Goal: Information Seeking & Learning: Learn about a topic

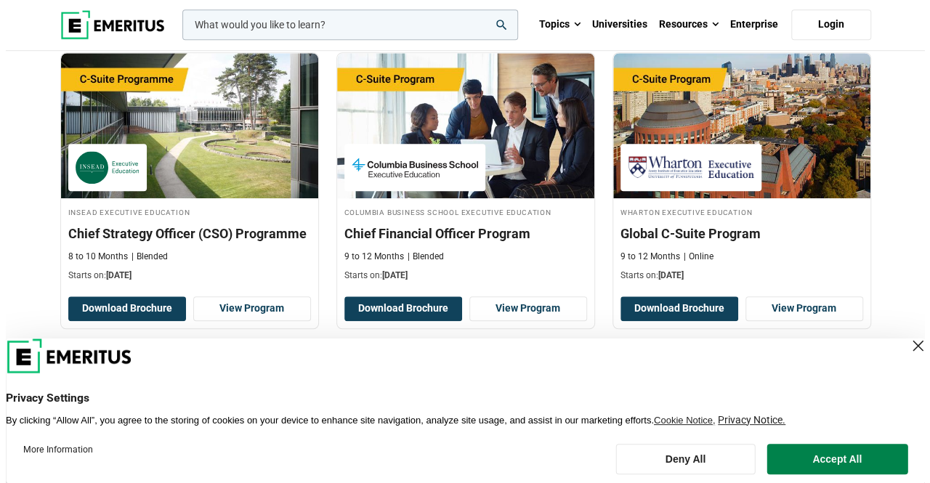
scroll to position [596, 0]
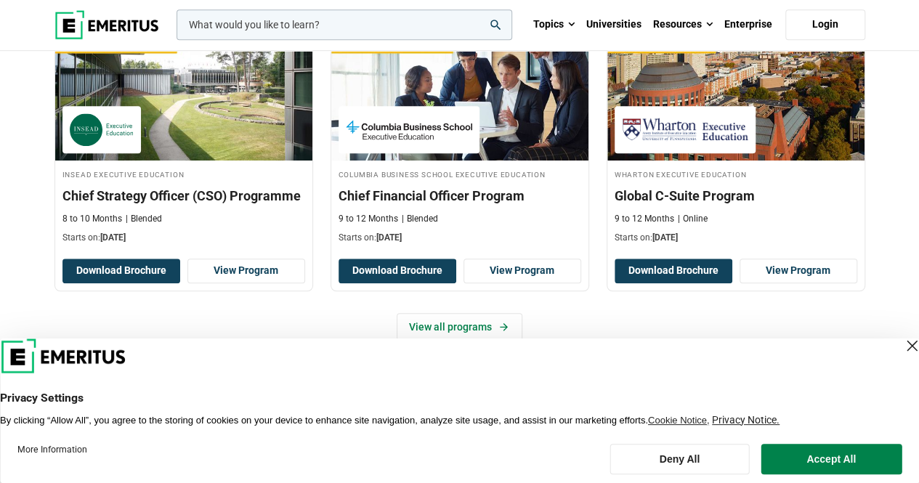
click at [365, 17] on input "woocommerce-product-search-field-0" at bounding box center [345, 24] width 336 height 31
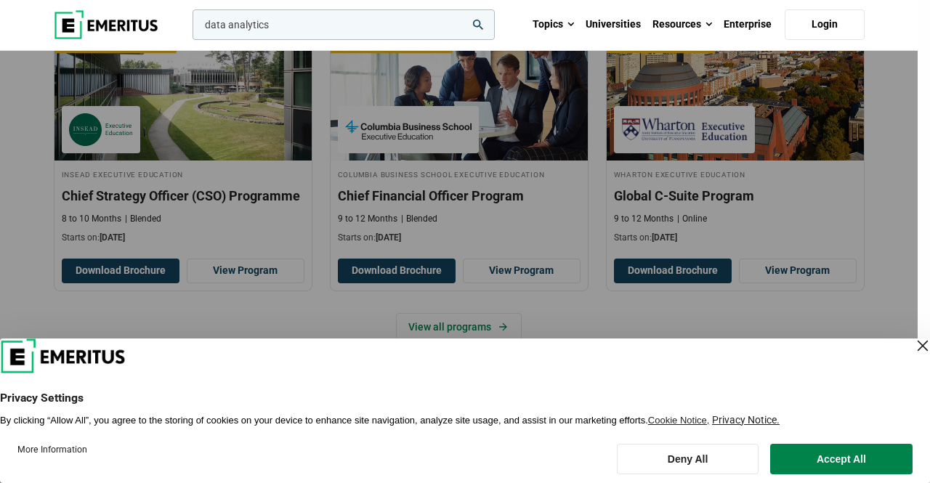
type input "data analytics"
click at [190, 28] on button "search" at bounding box center [190, 28] width 0 height 0
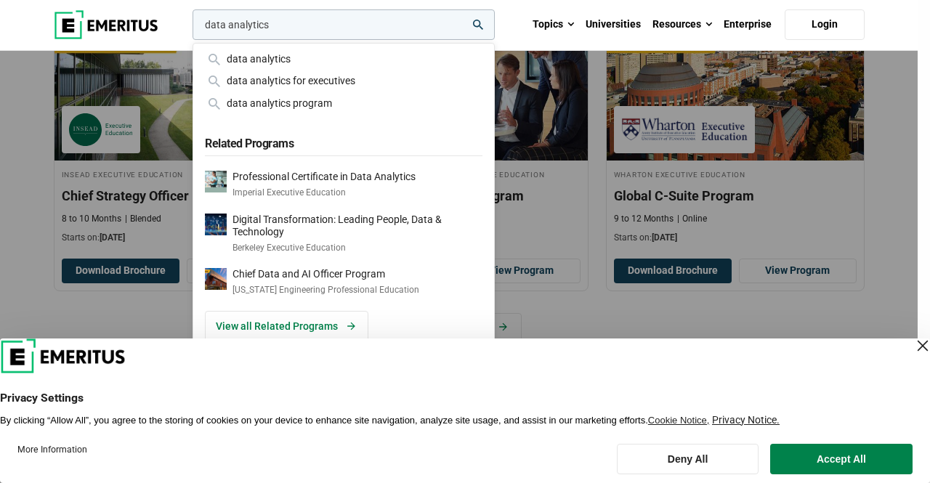
click at [360, 30] on input "data analytics" at bounding box center [344, 24] width 302 height 31
click at [190, 28] on button "search" at bounding box center [190, 28] width 0 height 0
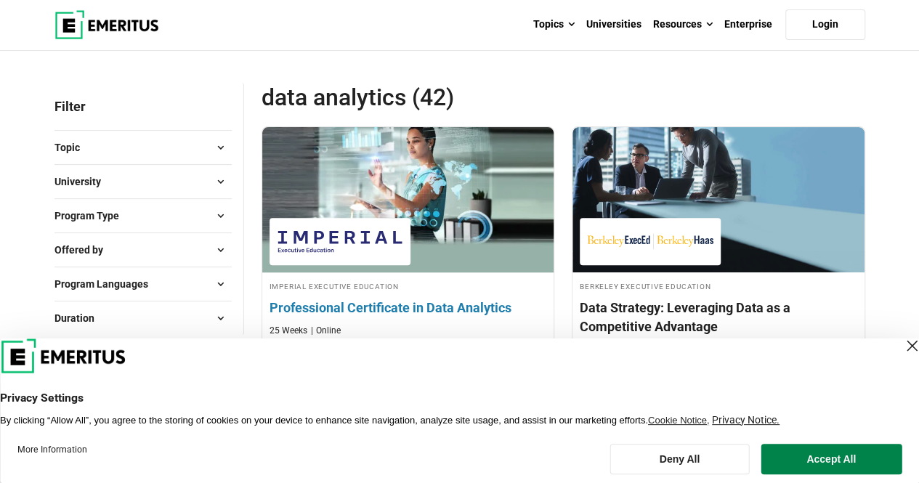
scroll to position [208, 0]
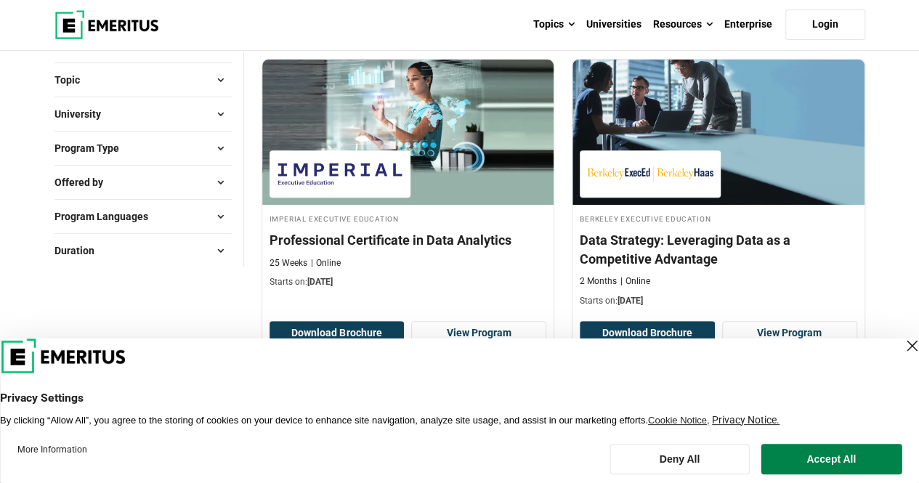
click at [902, 345] on div "Close Layer" at bounding box center [912, 346] width 20 height 20
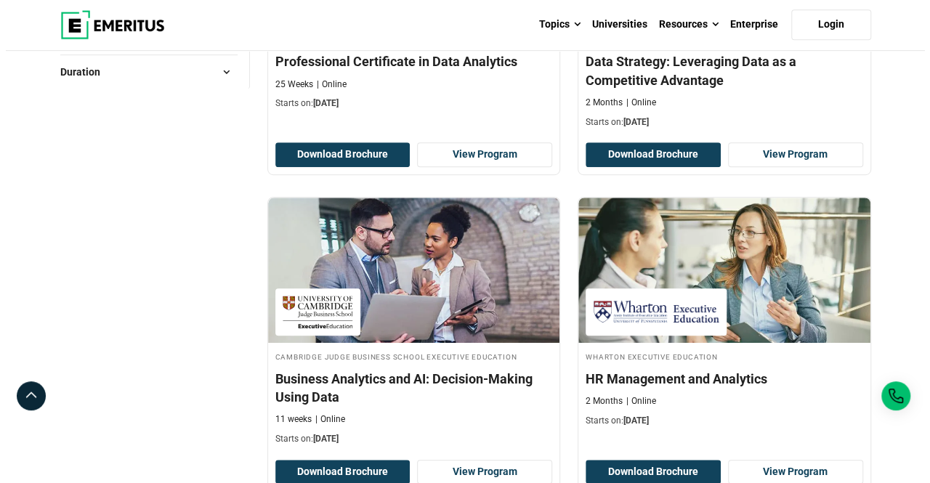
scroll to position [0, 0]
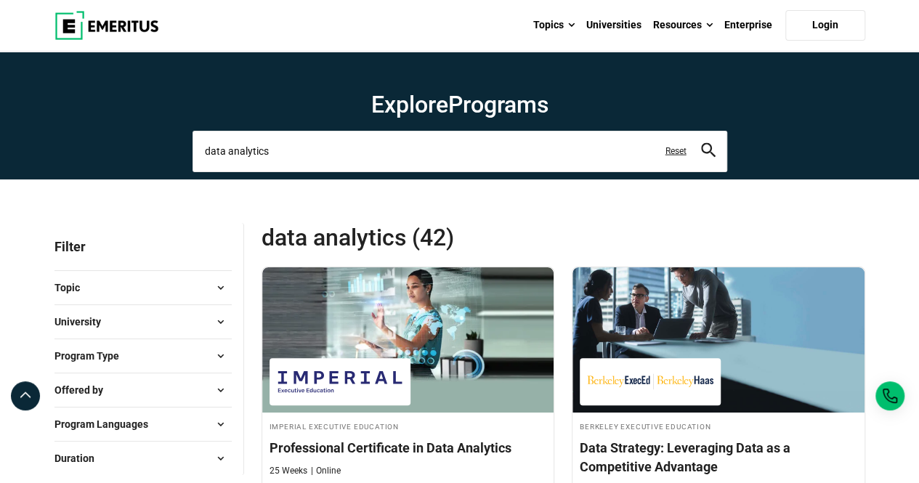
click at [388, 152] on input "data analytics" at bounding box center [460, 151] width 535 height 41
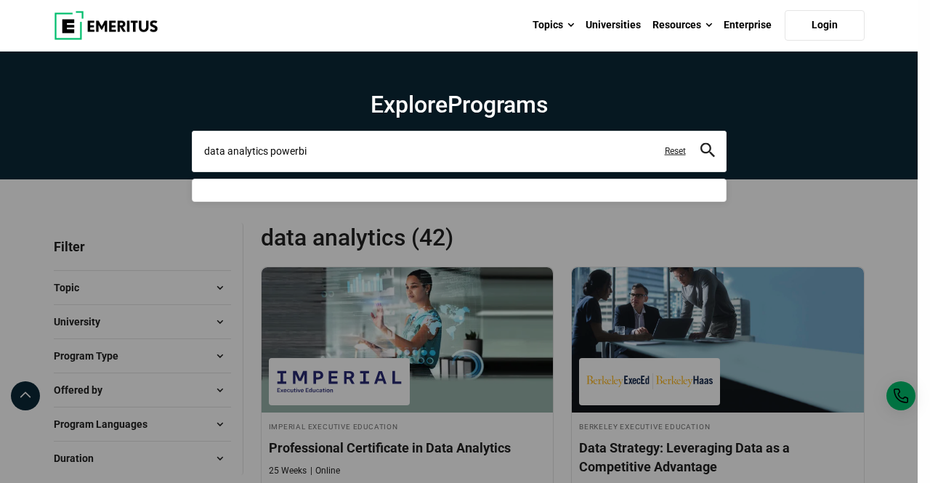
type input "data analytics powerbi"
click at [701, 143] on button "search" at bounding box center [708, 151] width 15 height 17
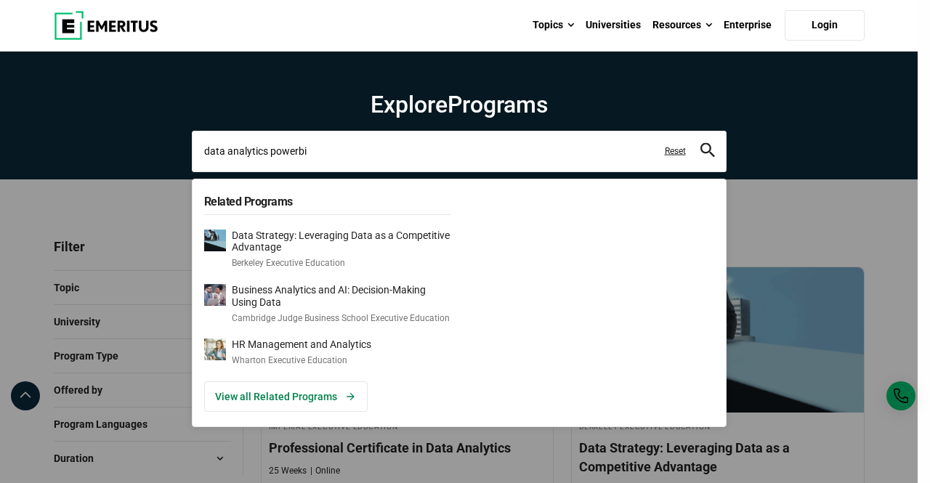
click at [701, 143] on button "search" at bounding box center [708, 151] width 15 height 17
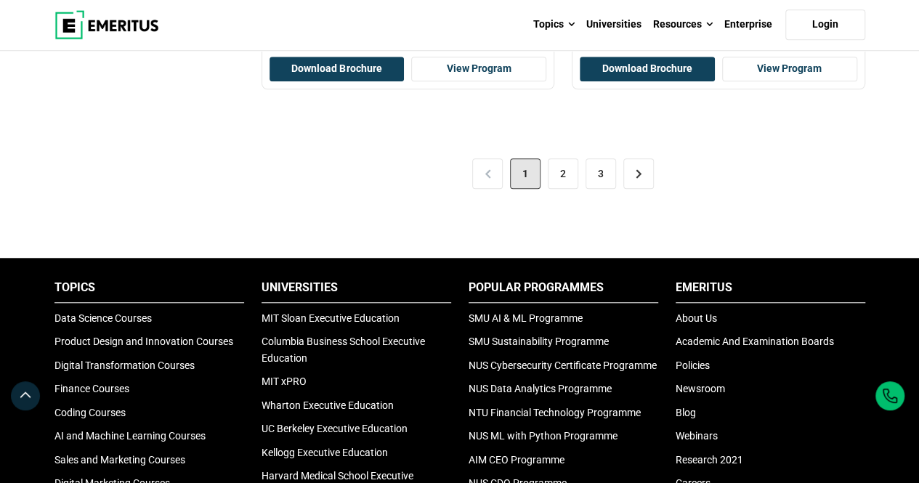
scroll to position [3304, 0]
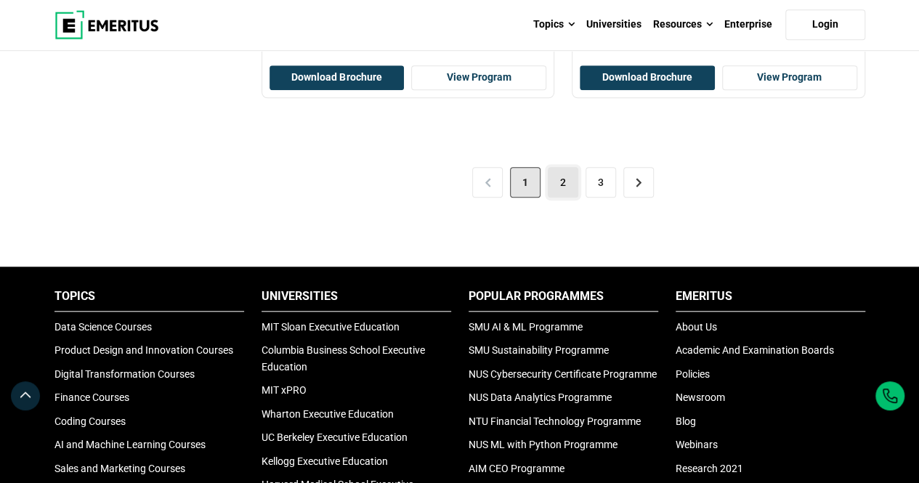
click at [565, 177] on link "2" at bounding box center [563, 182] width 31 height 31
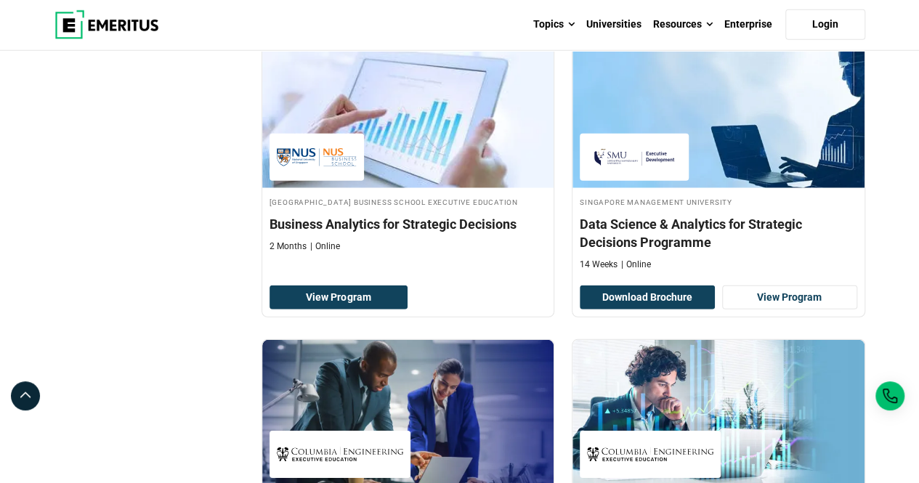
scroll to position [2083, 0]
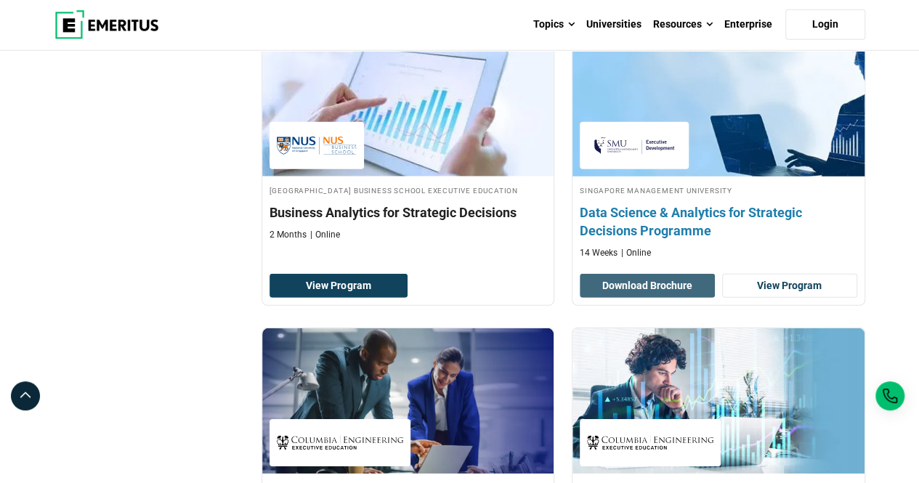
click at [612, 276] on button "Download Brochure" at bounding box center [647, 286] width 135 height 25
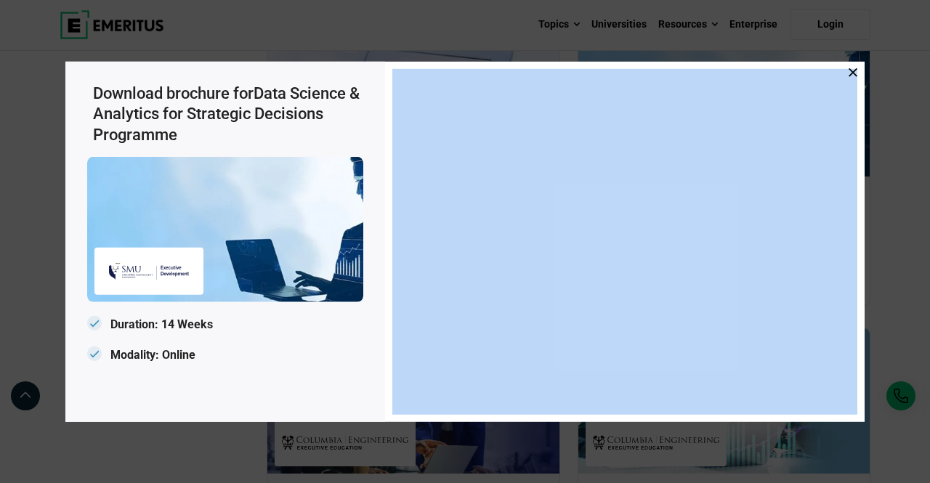
click at [857, 69] on div at bounding box center [625, 241] width 480 height 360
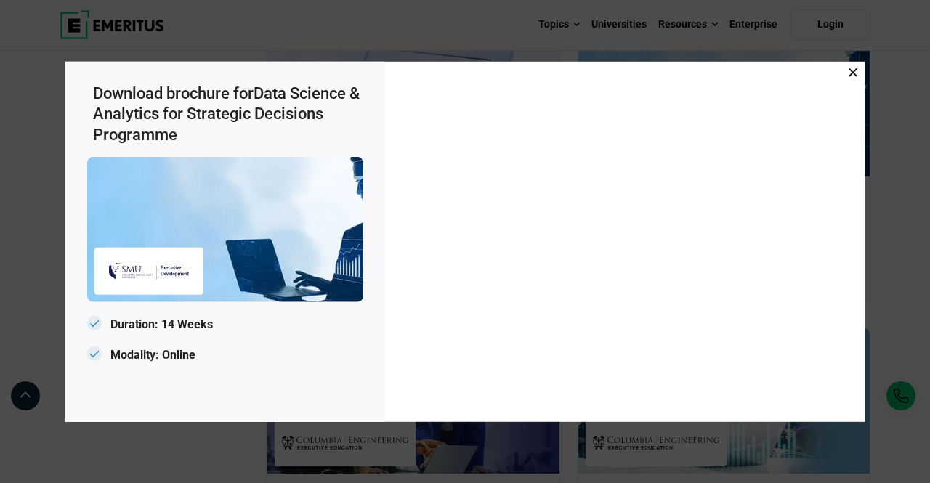
click at [850, 70] on icon at bounding box center [853, 72] width 9 height 9
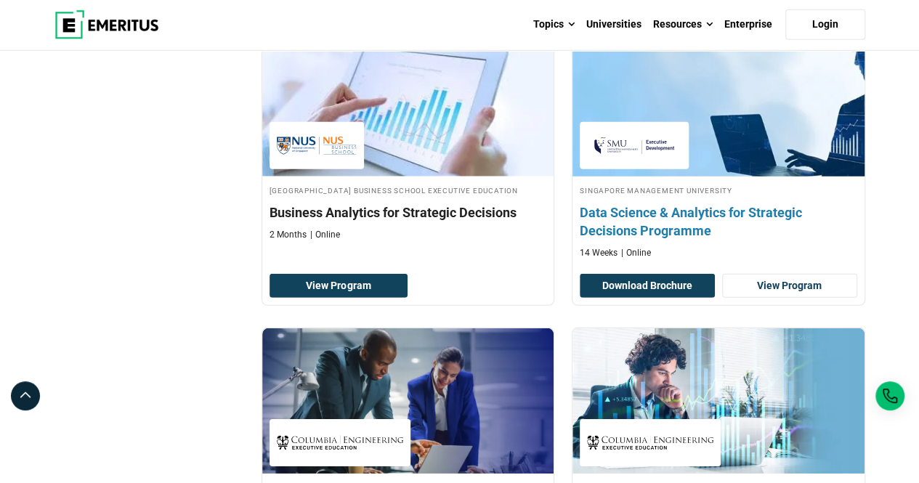
click at [629, 209] on h4 "Data Science & Analytics for Strategic Decisions Programme" at bounding box center [719, 221] width 278 height 36
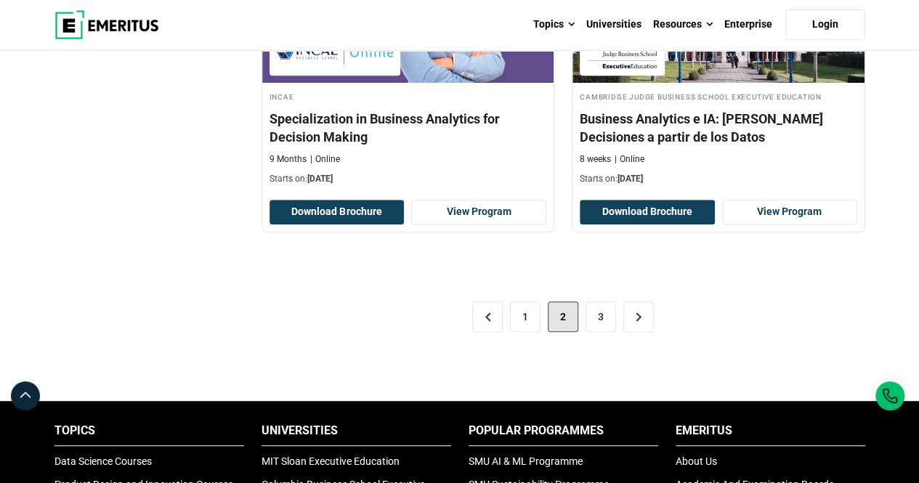
scroll to position [3081, 0]
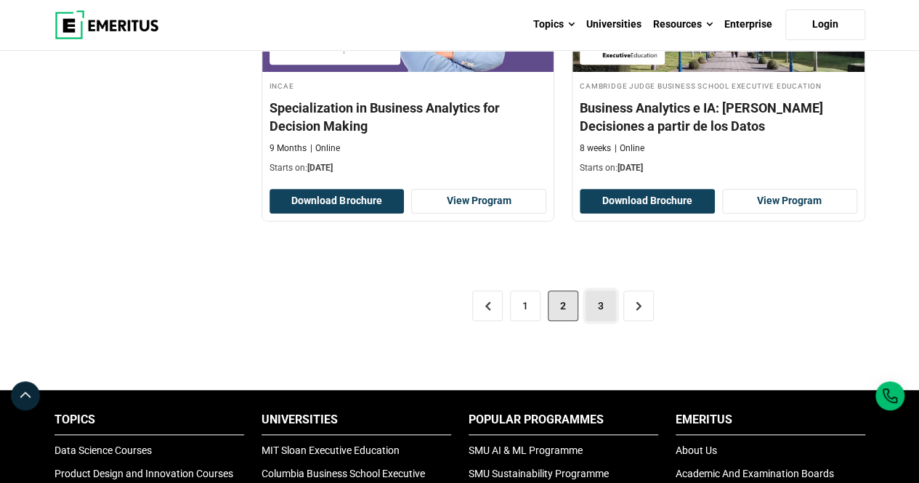
click at [602, 291] on link "3" at bounding box center [601, 306] width 31 height 31
click at [600, 294] on link "3" at bounding box center [601, 306] width 31 height 31
click at [597, 292] on link "3" at bounding box center [601, 306] width 31 height 31
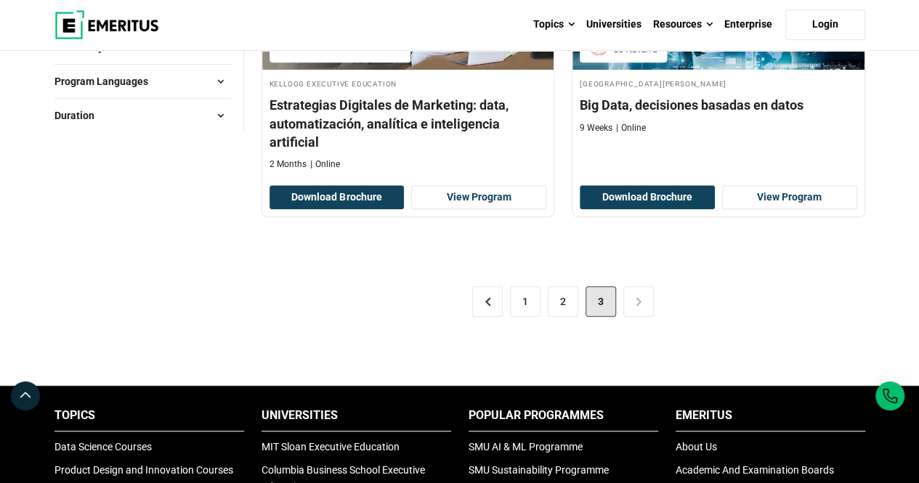
scroll to position [353, 0]
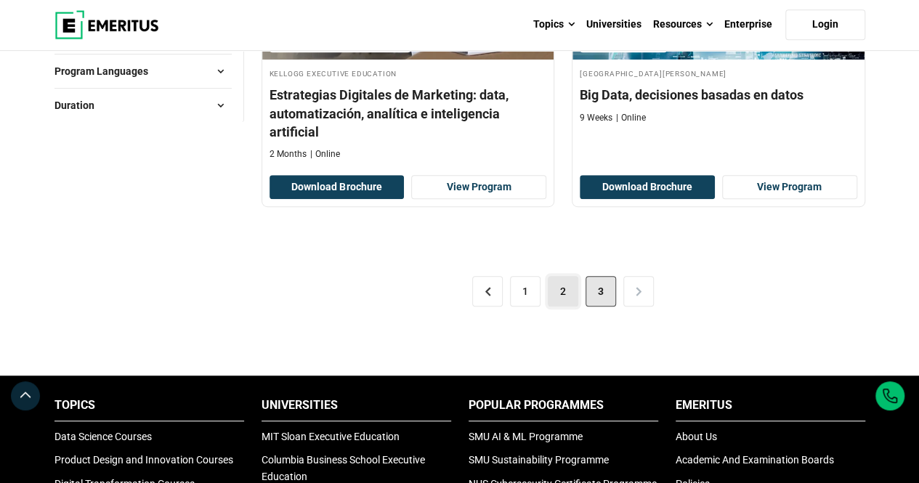
click at [553, 290] on link "2" at bounding box center [563, 291] width 31 height 31
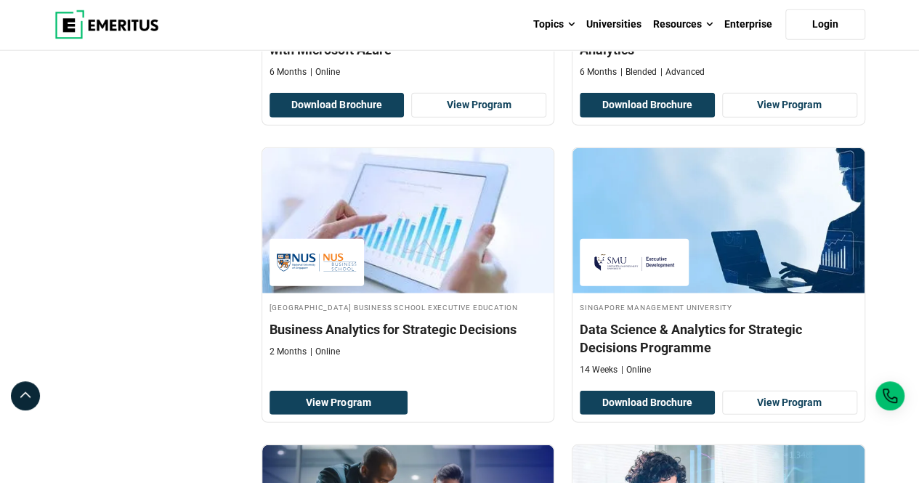
scroll to position [1972, 0]
